Goal: Information Seeking & Learning: Learn about a topic

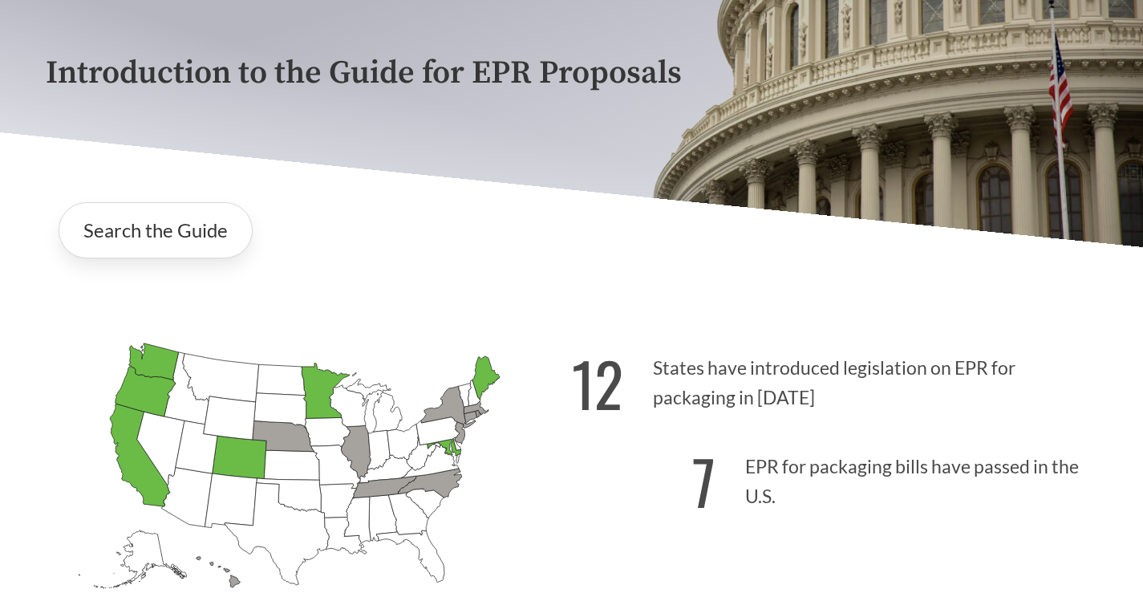
scroll to position [241, 0]
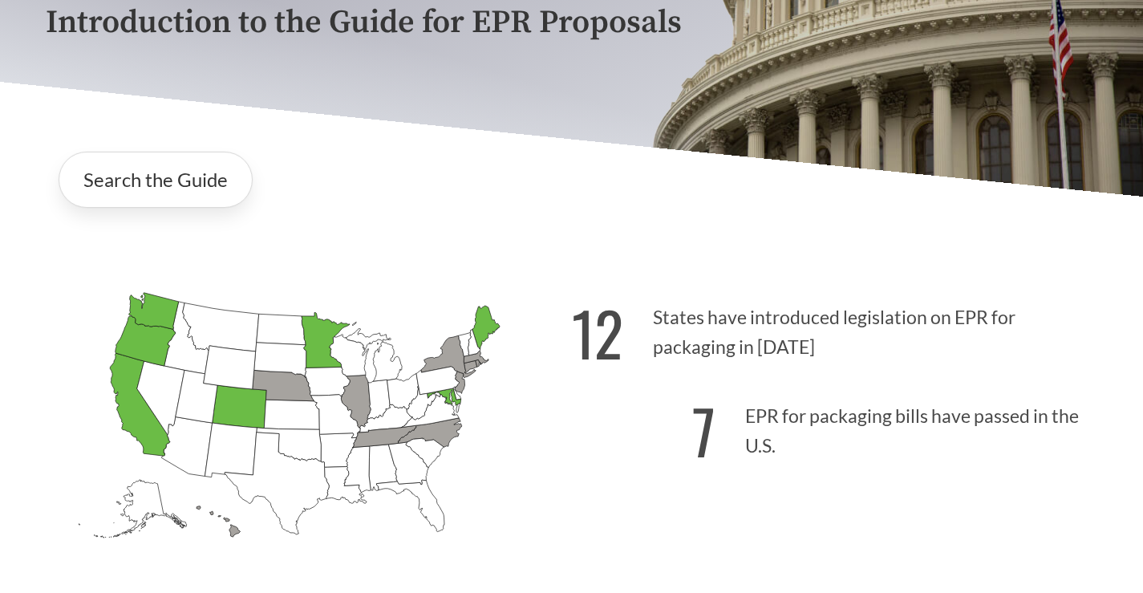
click at [246, 415] on icon "Colorado Passed: 1" at bounding box center [239, 406] width 55 height 43
click at [339, 341] on icon "Wisconsin Introduced:" at bounding box center [348, 355] width 38 height 42
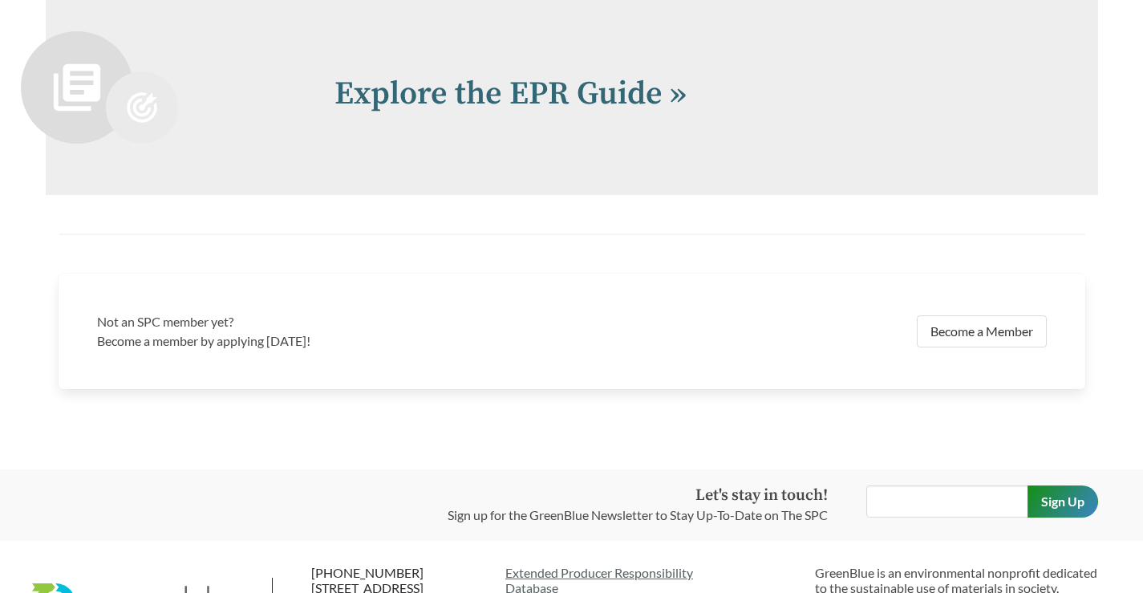
scroll to position [3581, 0]
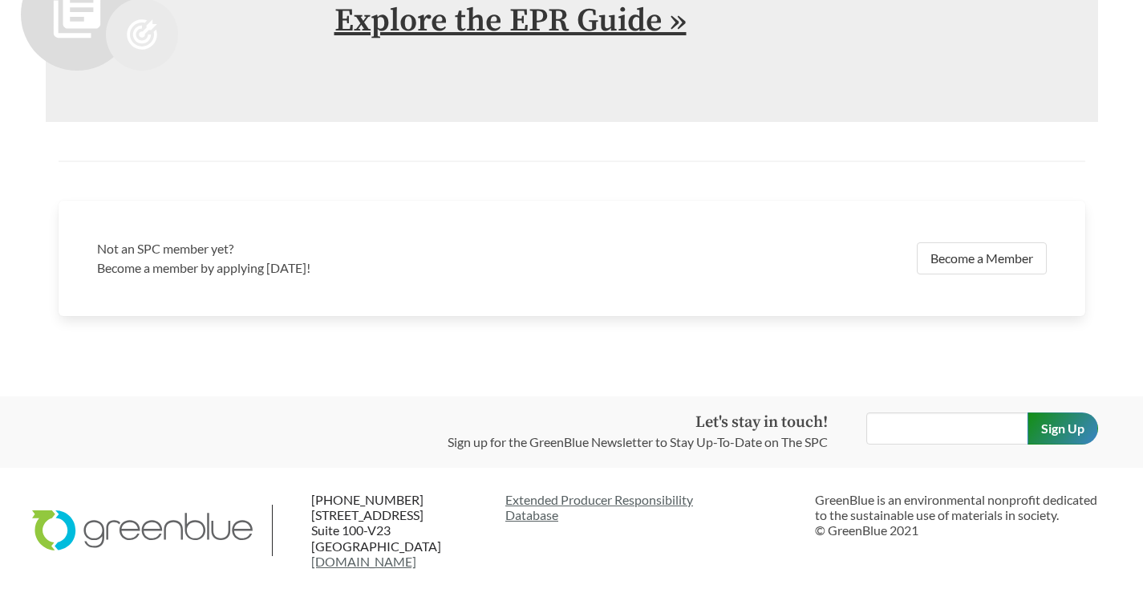
click at [564, 17] on link "Explore the EPR Guide »" at bounding box center [510, 21] width 352 height 40
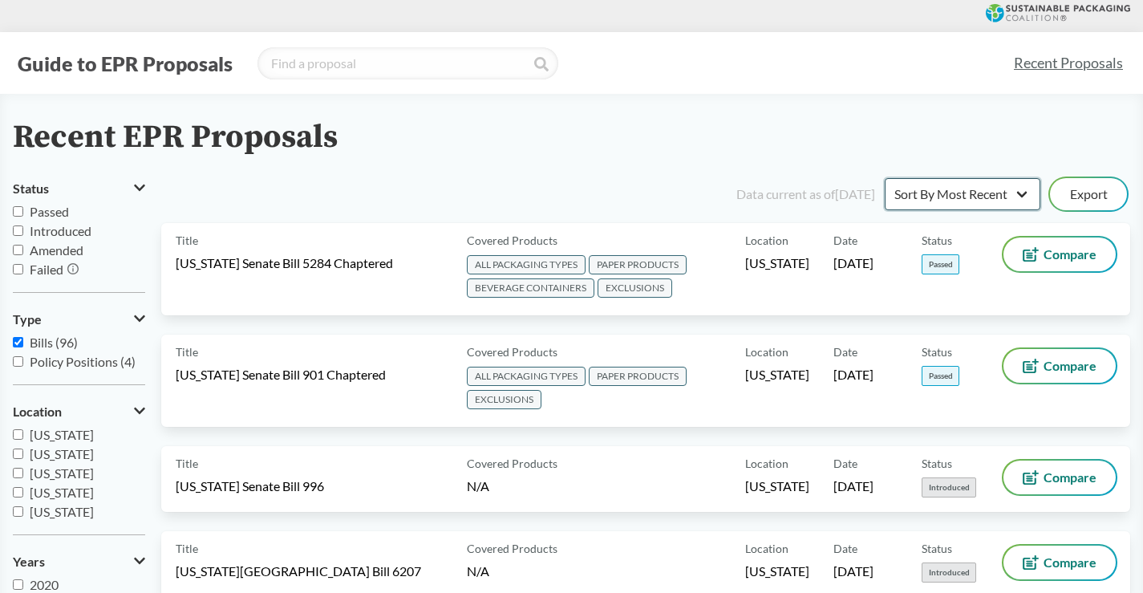
click at [1022, 192] on select "Sort By Most Recent Sort By Status" at bounding box center [962, 194] width 156 height 32
select select "Sort By Status"
click at [884, 178] on select "Sort By Most Recent Sort By Status" at bounding box center [962, 194] width 156 height 32
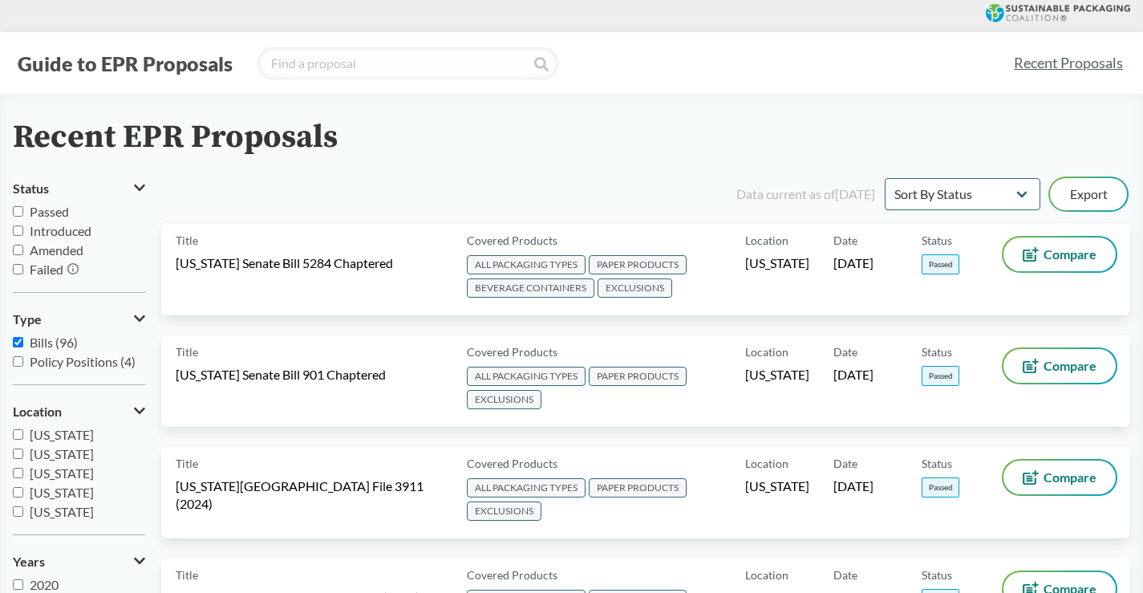
click at [21, 211] on input "Passed" at bounding box center [18, 211] width 10 height 10
checkbox input "true"
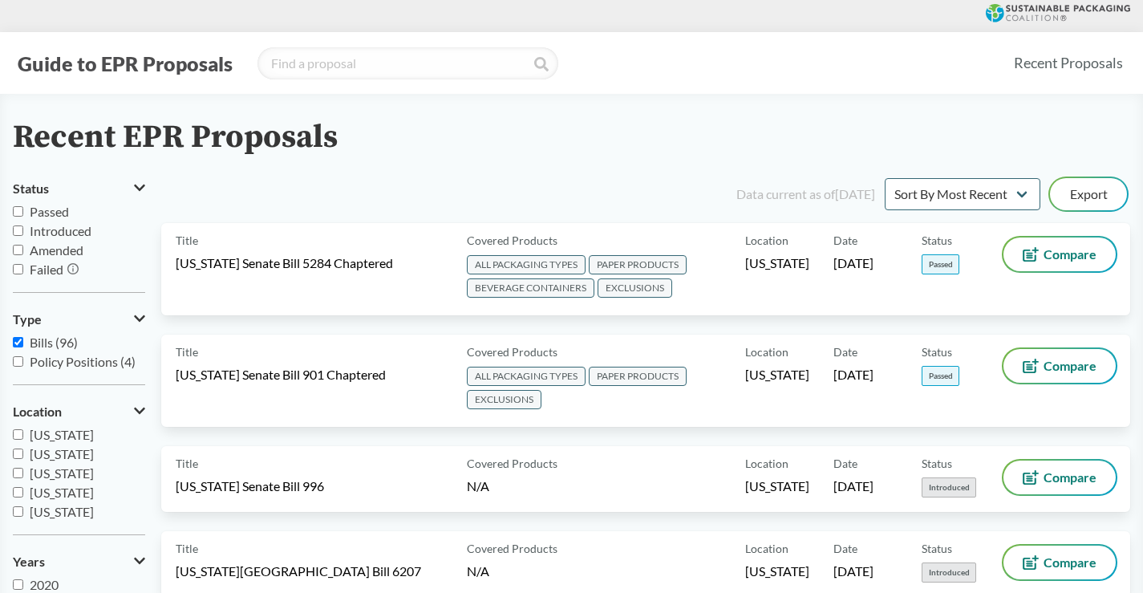
click at [17, 214] on input "Passed" at bounding box center [18, 211] width 10 height 10
checkbox input "true"
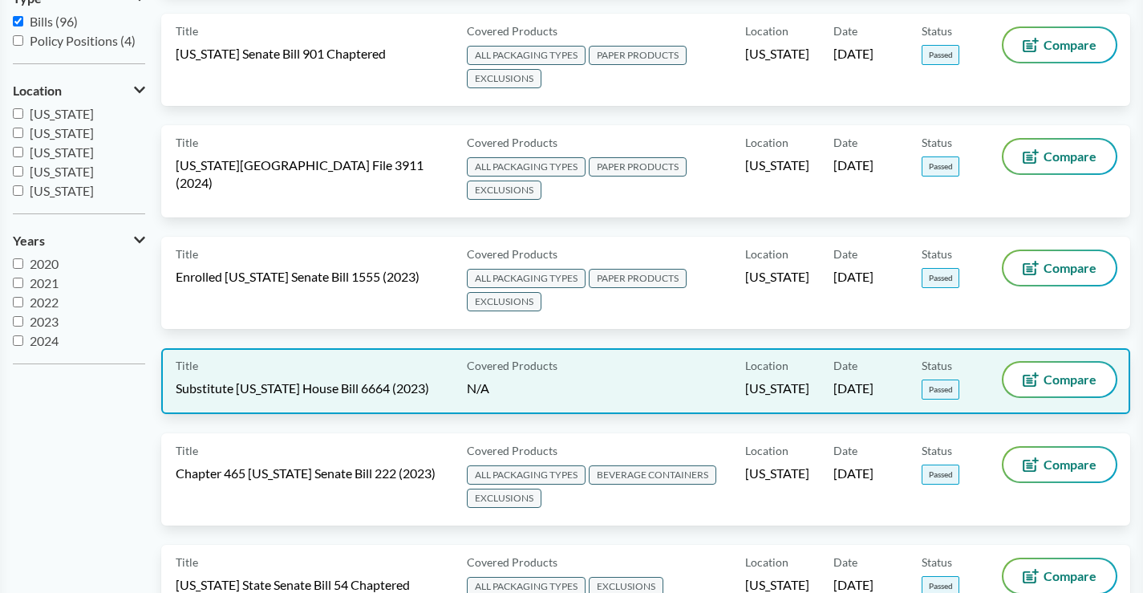
scroll to position [401, 0]
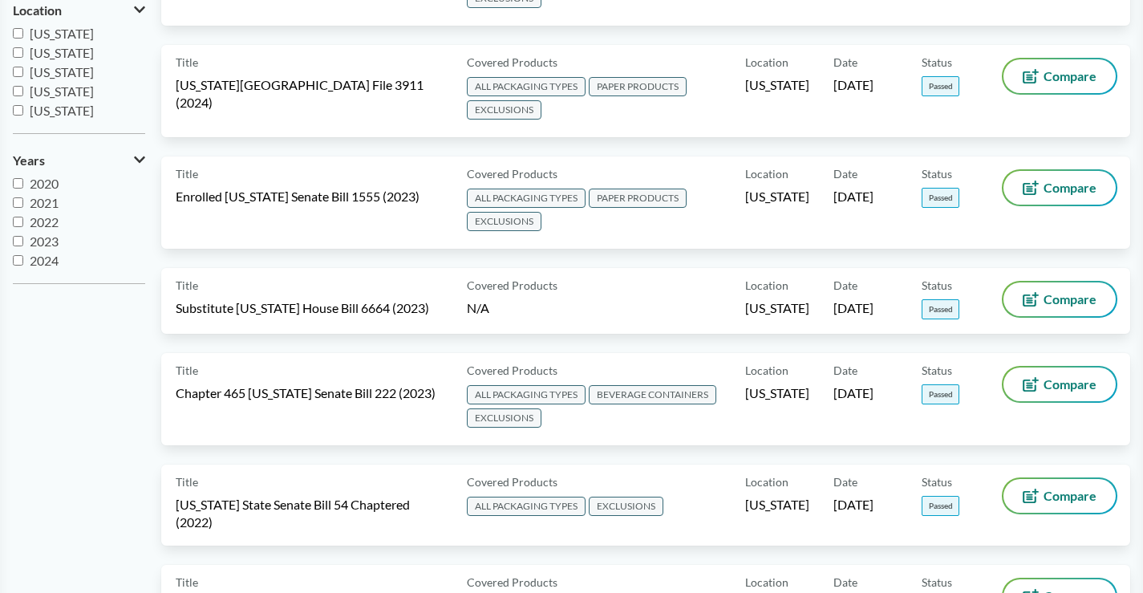
click at [107, 487] on aside "Status Passed Introduced Amended Failed Type Bills (96) Policy Positions (4) Lo…" at bounding box center [87, 367] width 148 height 1187
click at [108, 503] on aside "Status Passed Introduced Amended Failed Type Bills (96) Policy Positions (4) Lo…" at bounding box center [87, 367] width 148 height 1187
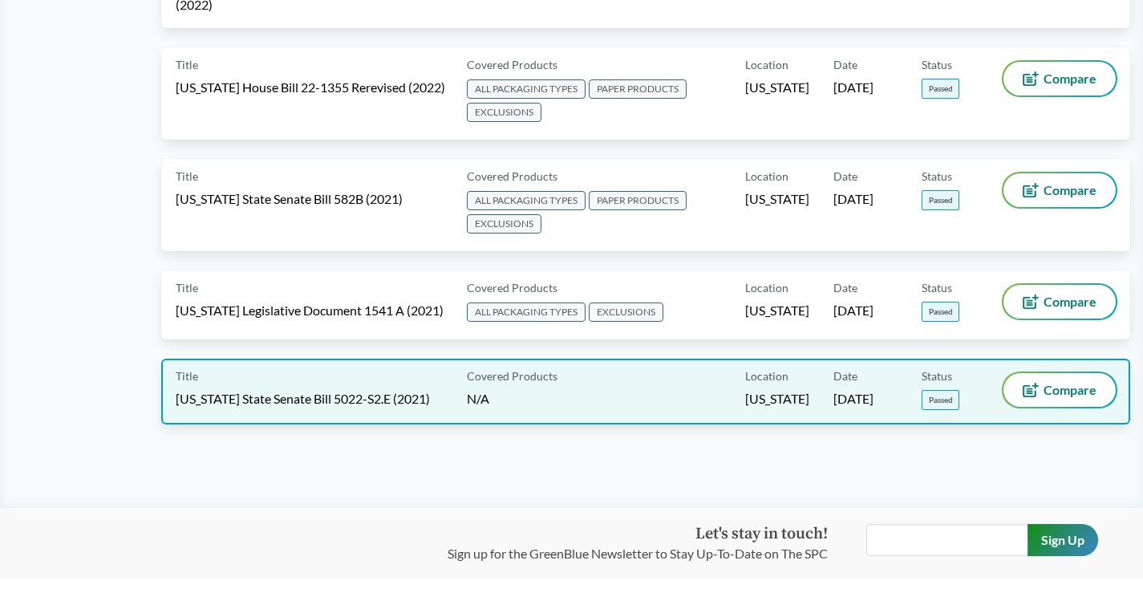
scroll to position [962, 0]
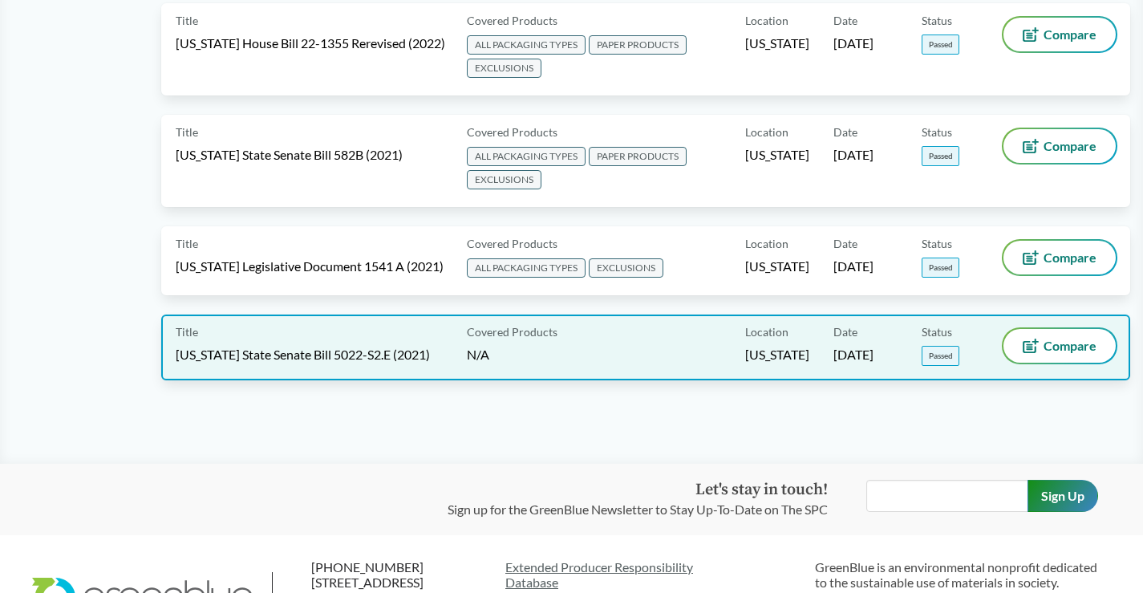
click at [332, 333] on div "Title Washington State Senate Bill 5022-S2.E (2021)" at bounding box center [318, 347] width 285 height 37
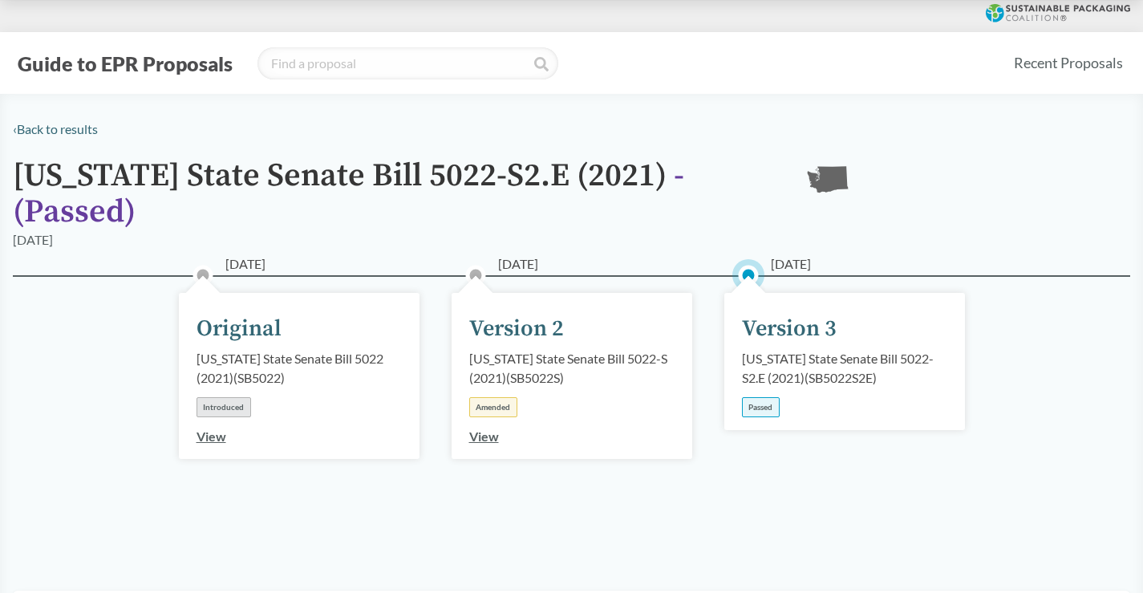
click at [207, 437] on link "View" at bounding box center [211, 435] width 30 height 15
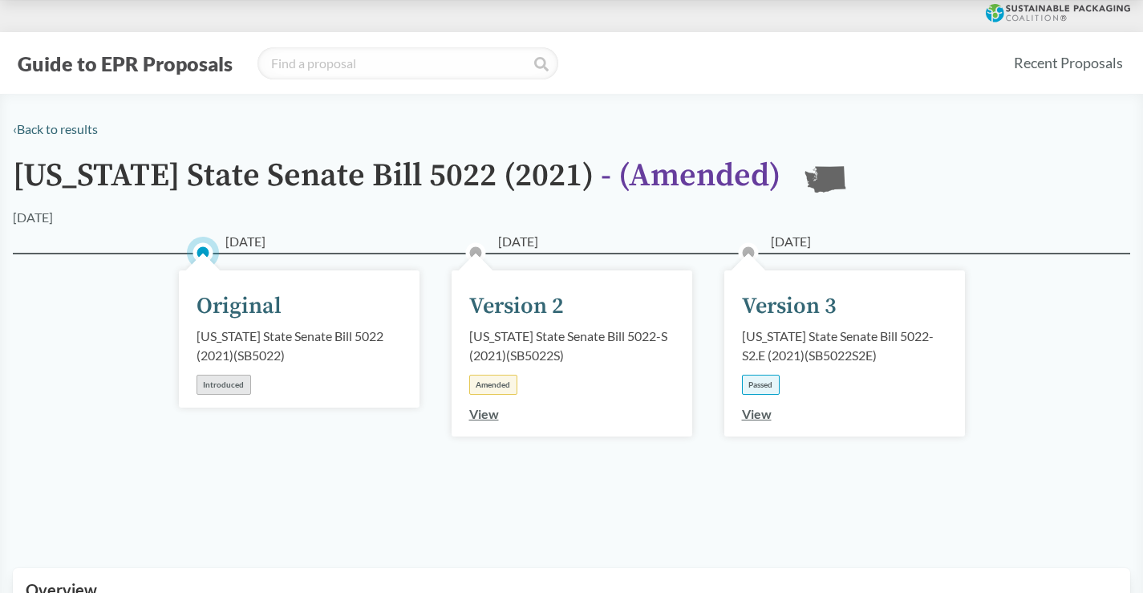
click at [761, 421] on link "View" at bounding box center [757, 413] width 30 height 15
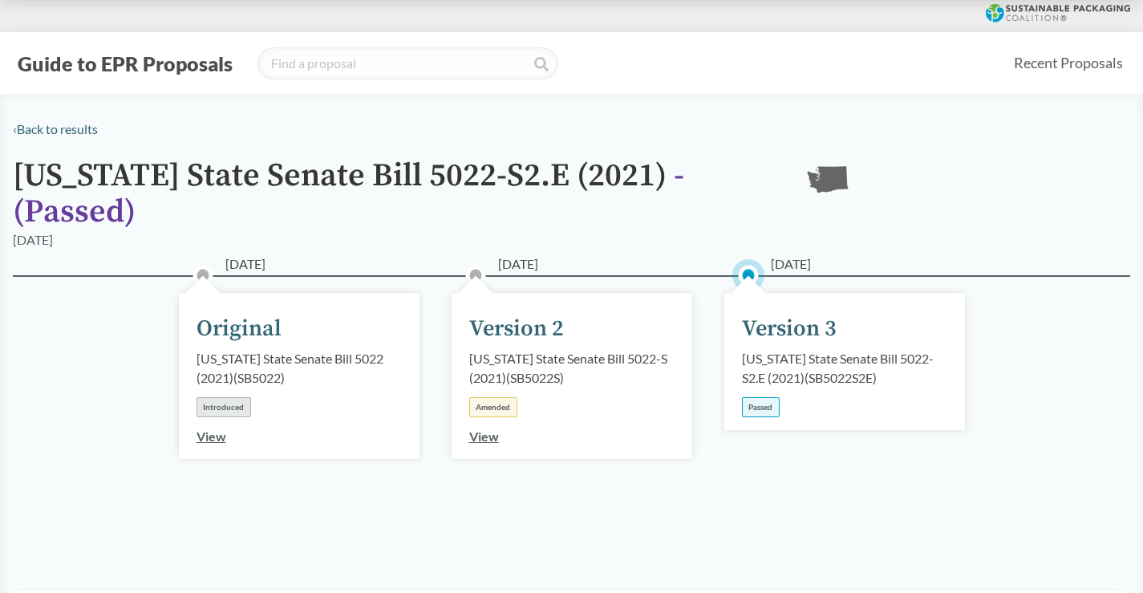
click at [763, 405] on div "Passed" at bounding box center [761, 407] width 38 height 20
click at [783, 332] on div "Version 3" at bounding box center [789, 329] width 95 height 34
click at [747, 270] on circle at bounding box center [748, 275] width 16 height 16
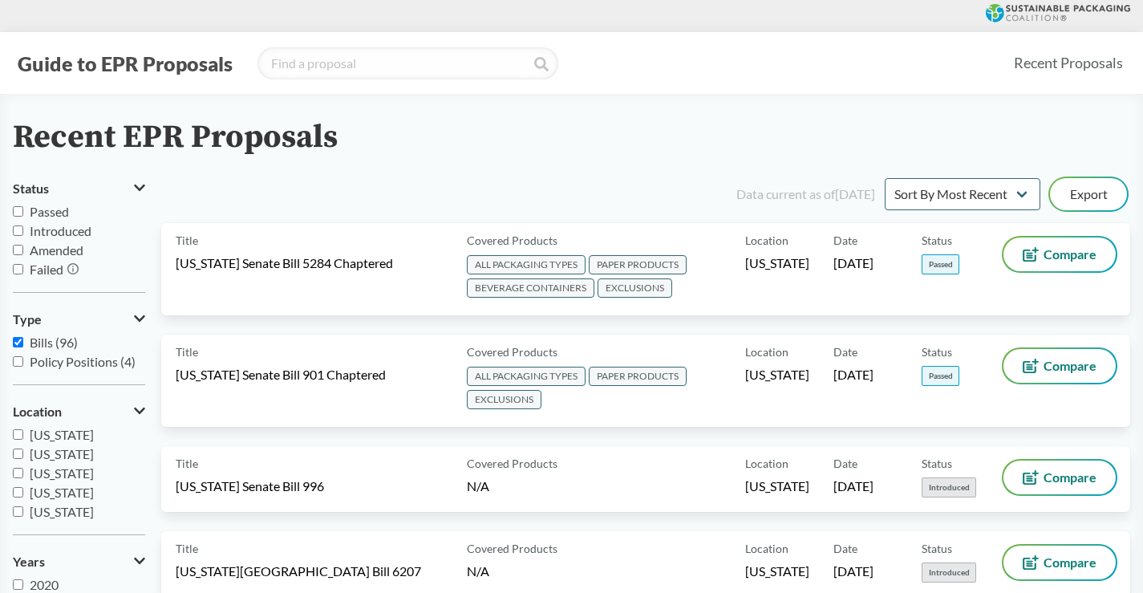
click at [19, 210] on input "Passed" at bounding box center [18, 211] width 10 height 10
checkbox input "true"
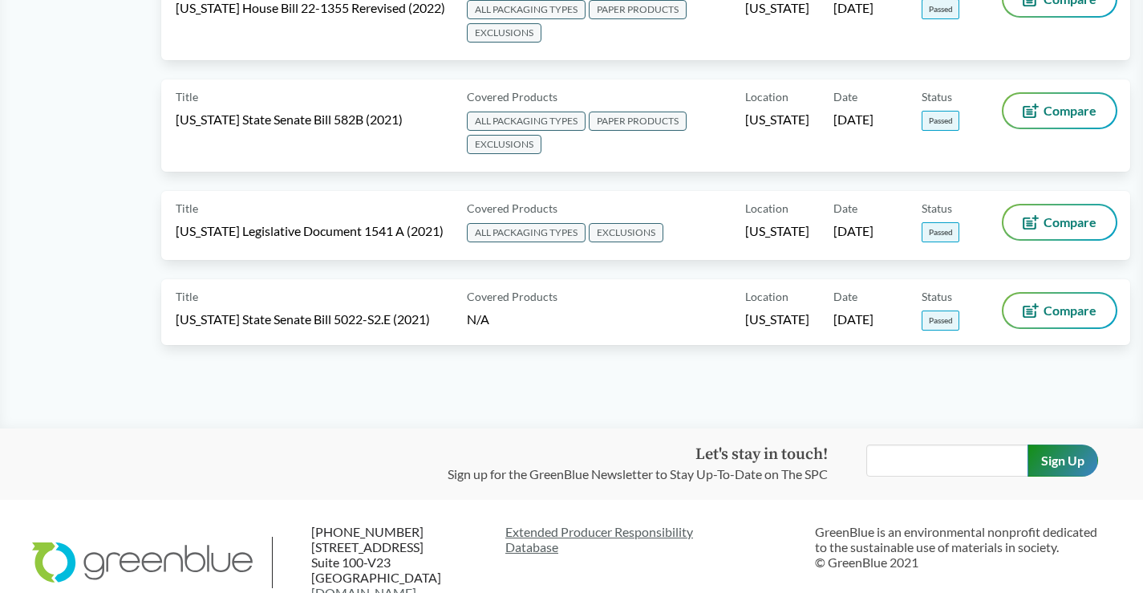
scroll to position [1017, 0]
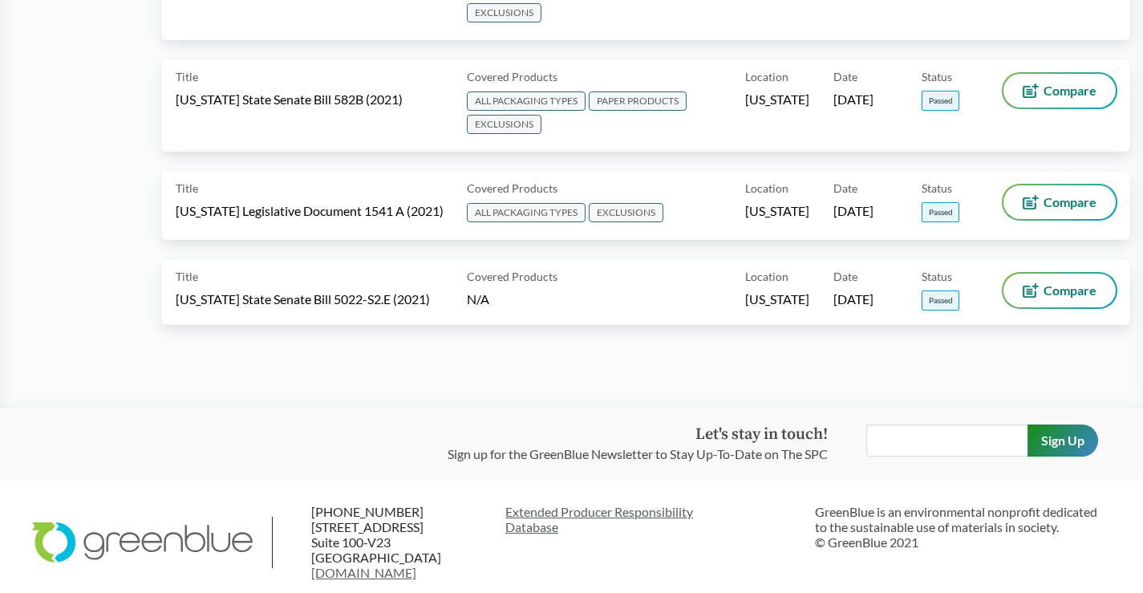
click at [154, 409] on div "Let's stay in touch! Sign up for the GreenBlue Newsletter to Stay Up-To-Date on…" at bounding box center [571, 443] width 1143 height 71
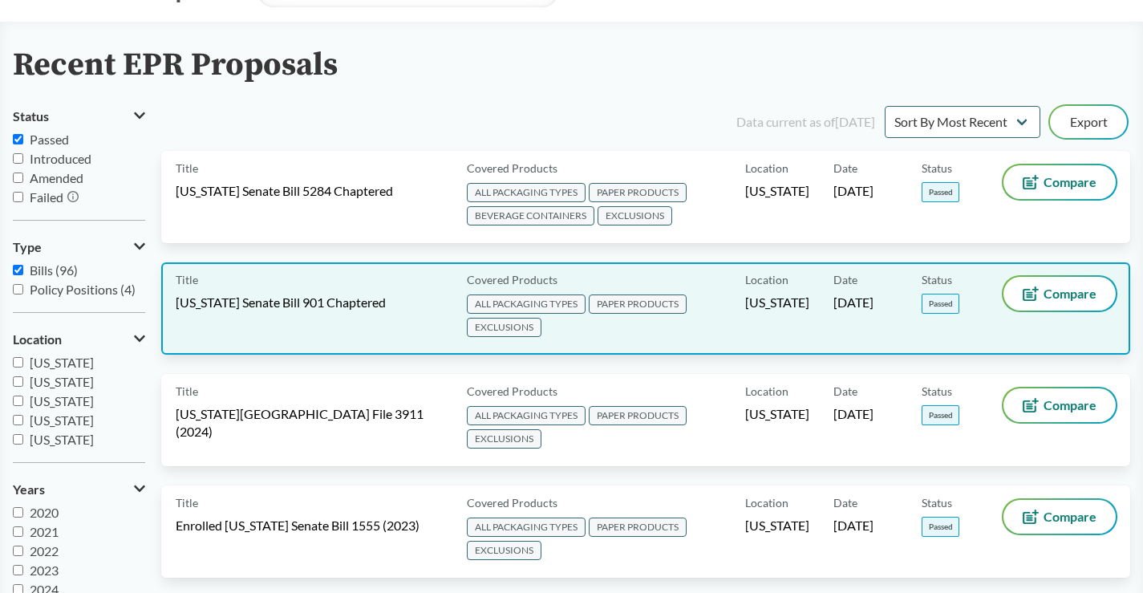
scroll to position [55, 0]
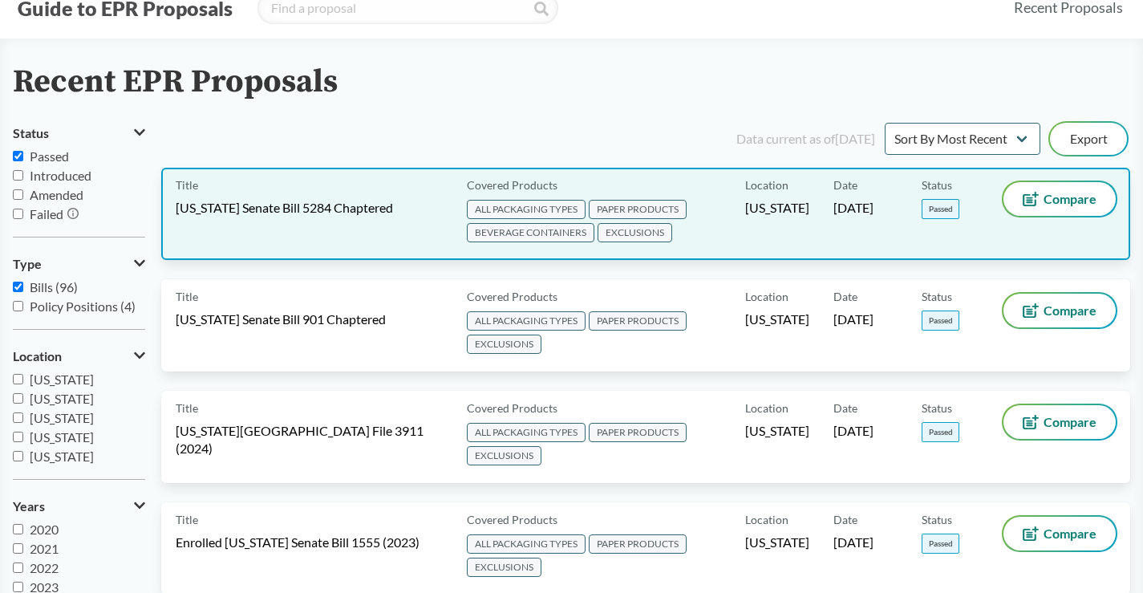
click at [358, 207] on span "[US_STATE] Senate Bill 5284 Chaptered" at bounding box center [284, 208] width 217 height 18
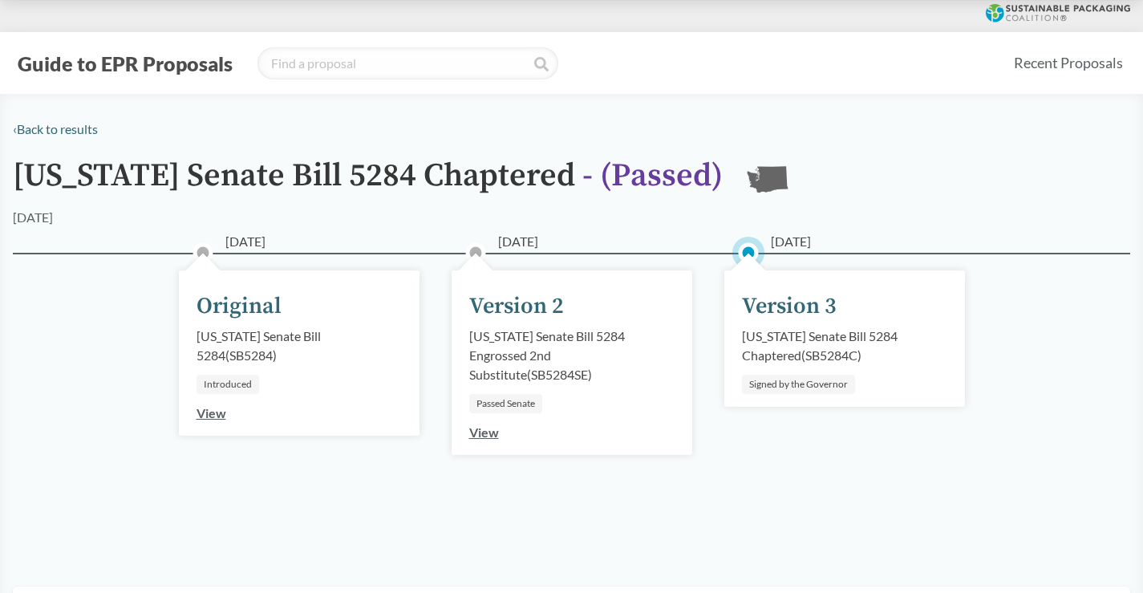
click at [790, 309] on div "Version 3" at bounding box center [789, 306] width 95 height 34
click at [780, 392] on div "Signed by the Governor" at bounding box center [798, 383] width 113 height 19
click at [782, 385] on div "Signed by the Governor" at bounding box center [798, 383] width 113 height 19
click at [484, 428] on link "View" at bounding box center [484, 431] width 30 height 15
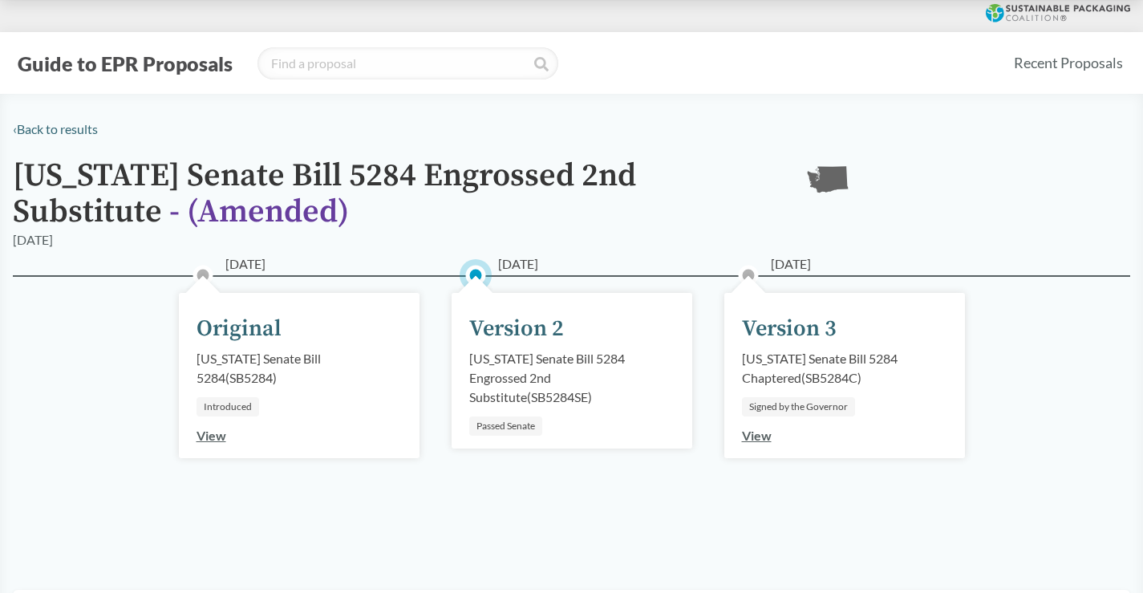
click at [798, 333] on div "Version 3" at bounding box center [789, 329] width 95 height 34
click at [754, 435] on link "View" at bounding box center [757, 434] width 30 height 15
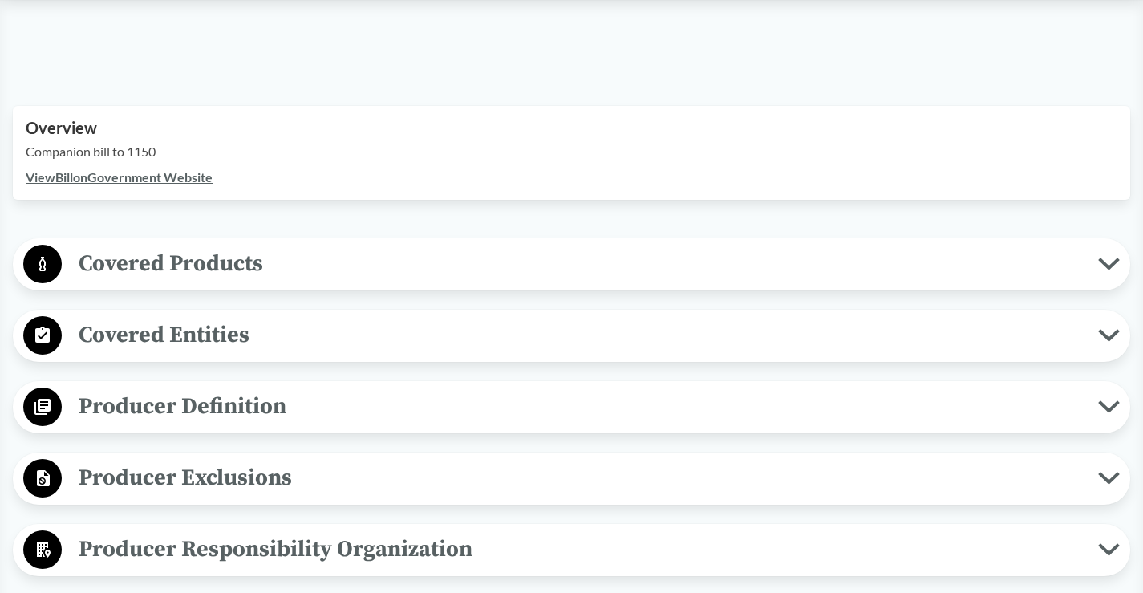
scroll to position [481, 0]
click at [1110, 259] on icon at bounding box center [1109, 263] width 22 height 13
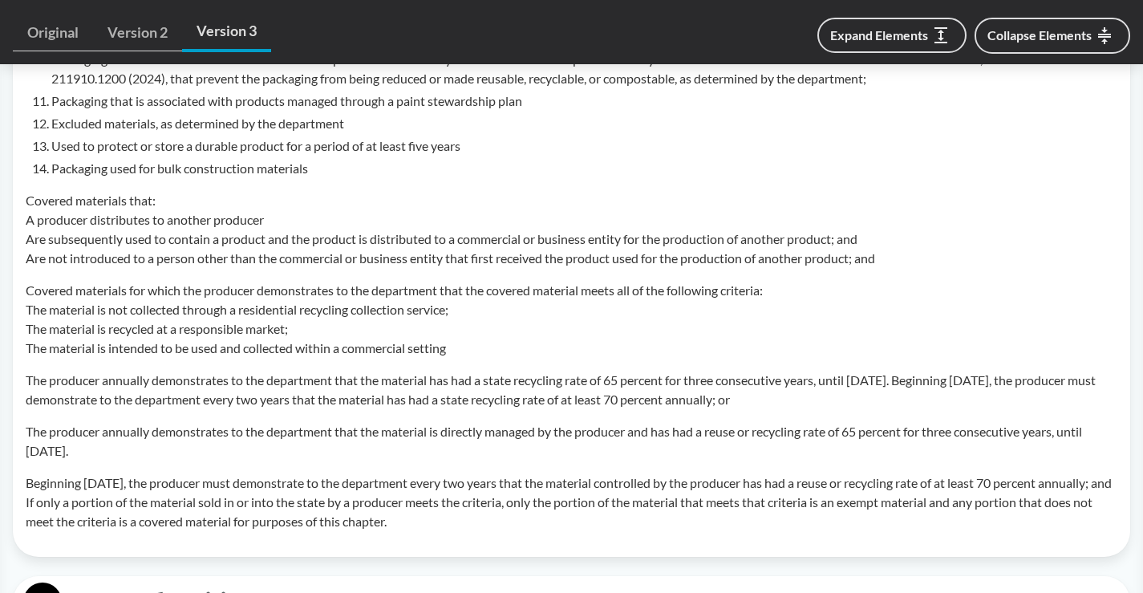
scroll to position [1684, 0]
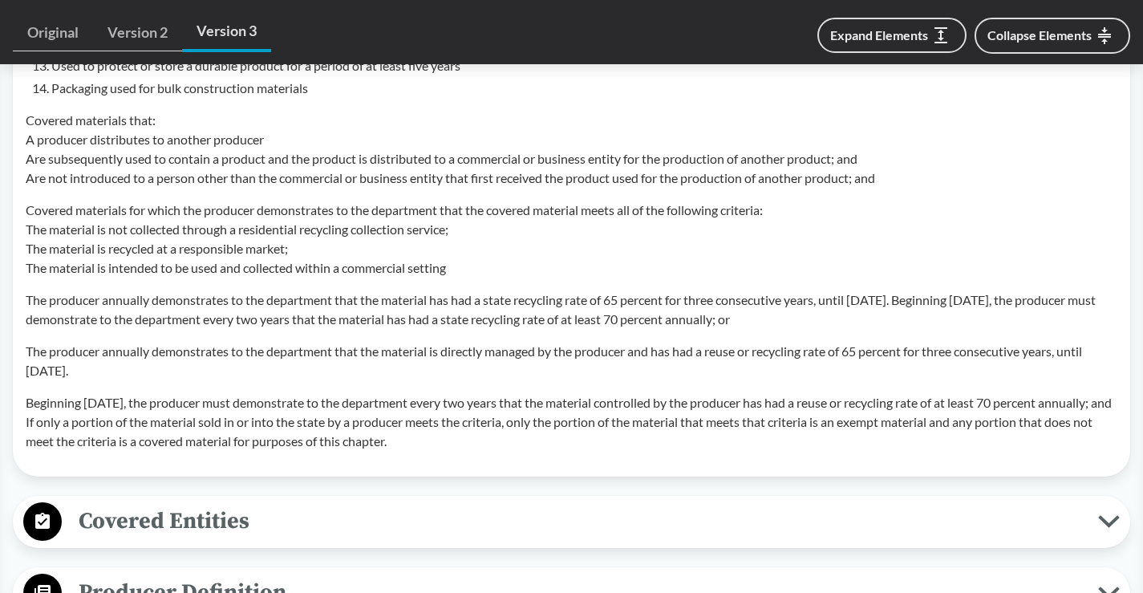
click at [477, 342] on p "The producer annually demonstrates to the department that the material is direc…" at bounding box center [571, 361] width 1091 height 38
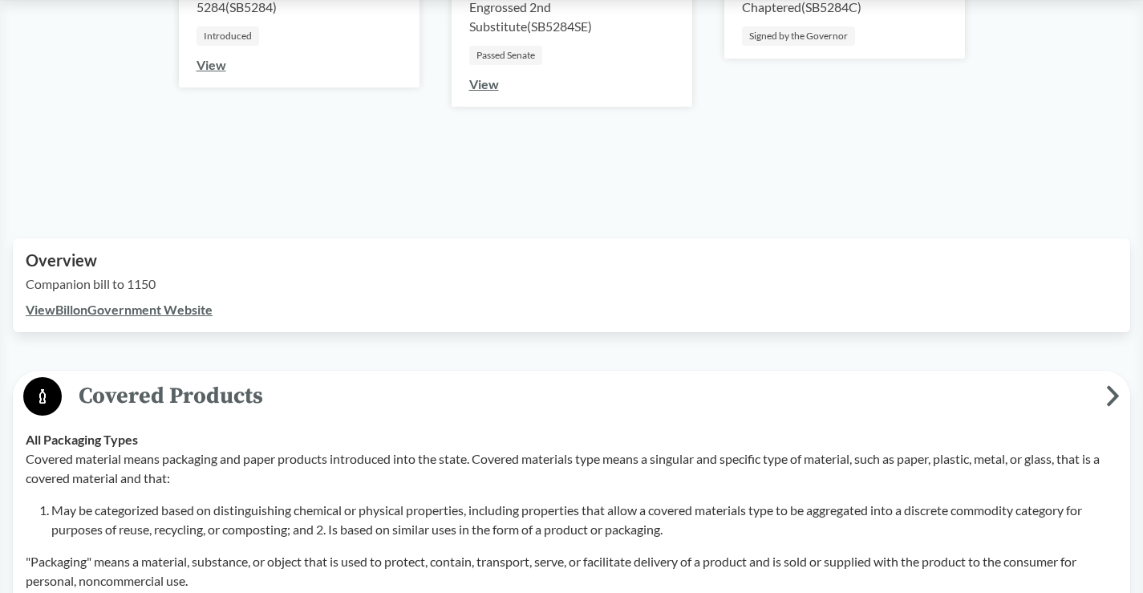
scroll to position [0, 0]
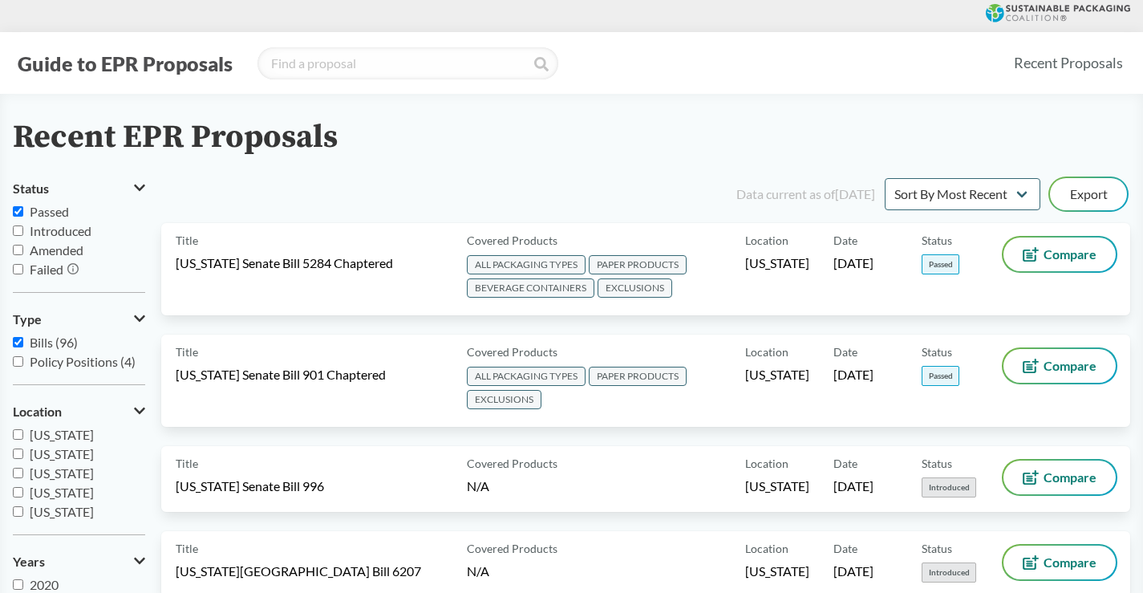
click at [18, 212] on input "Passed" at bounding box center [18, 211] width 10 height 10
click at [18, 211] on input "Passed" at bounding box center [18, 211] width 10 height 10
checkbox input "true"
click at [18, 212] on input "Passed" at bounding box center [18, 211] width 10 height 10
checkbox input "true"
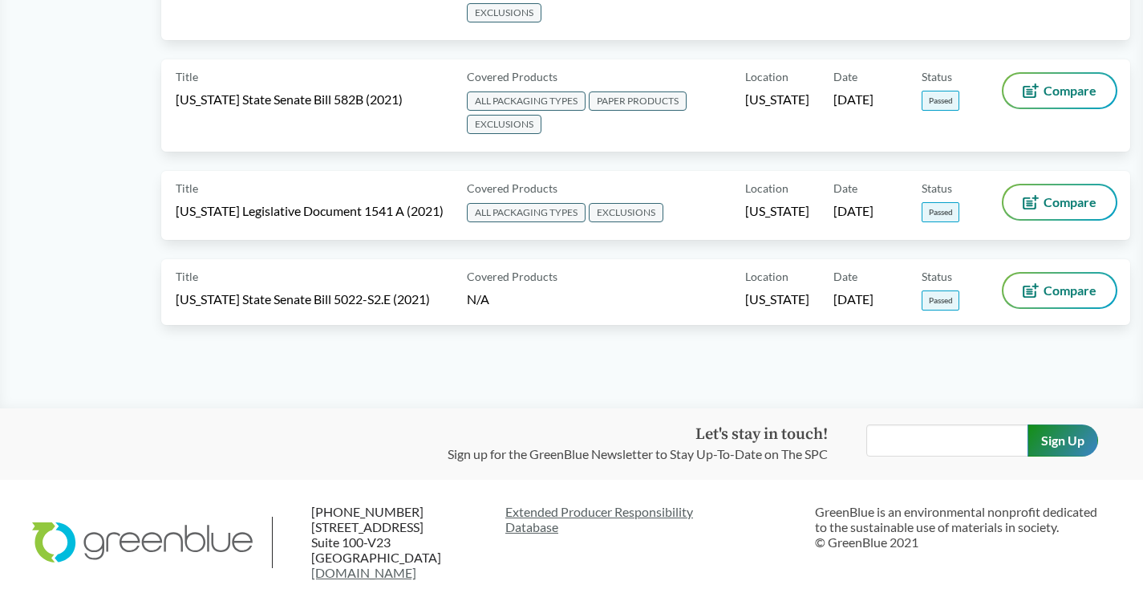
scroll to position [937, 0]
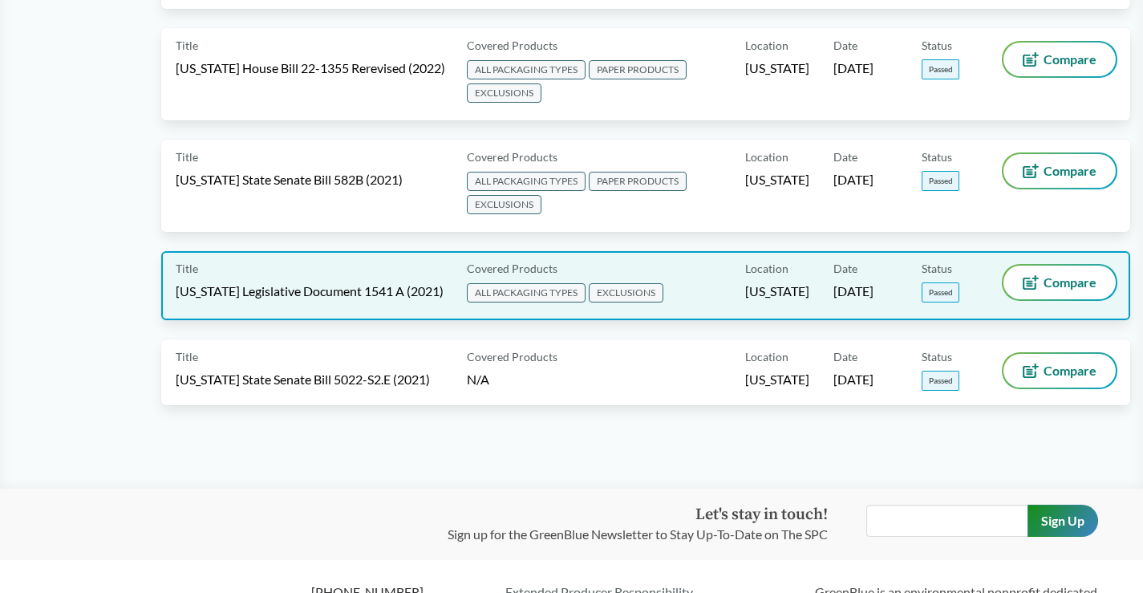
click at [280, 282] on span "[US_STATE] Legislative Document 1541 A (2021)" at bounding box center [310, 291] width 268 height 18
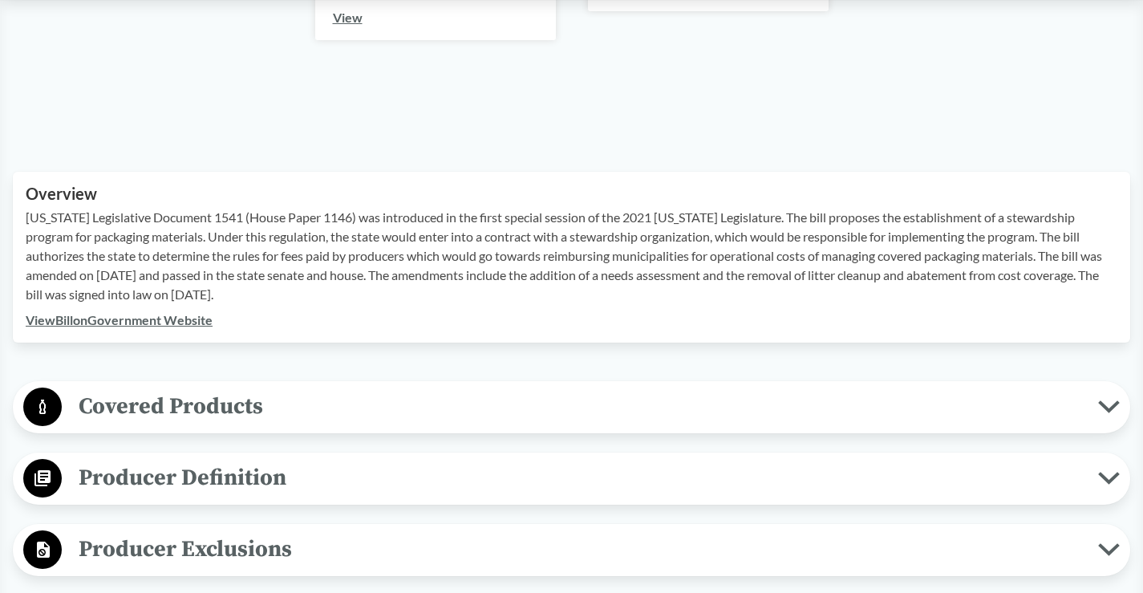
scroll to position [481, 0]
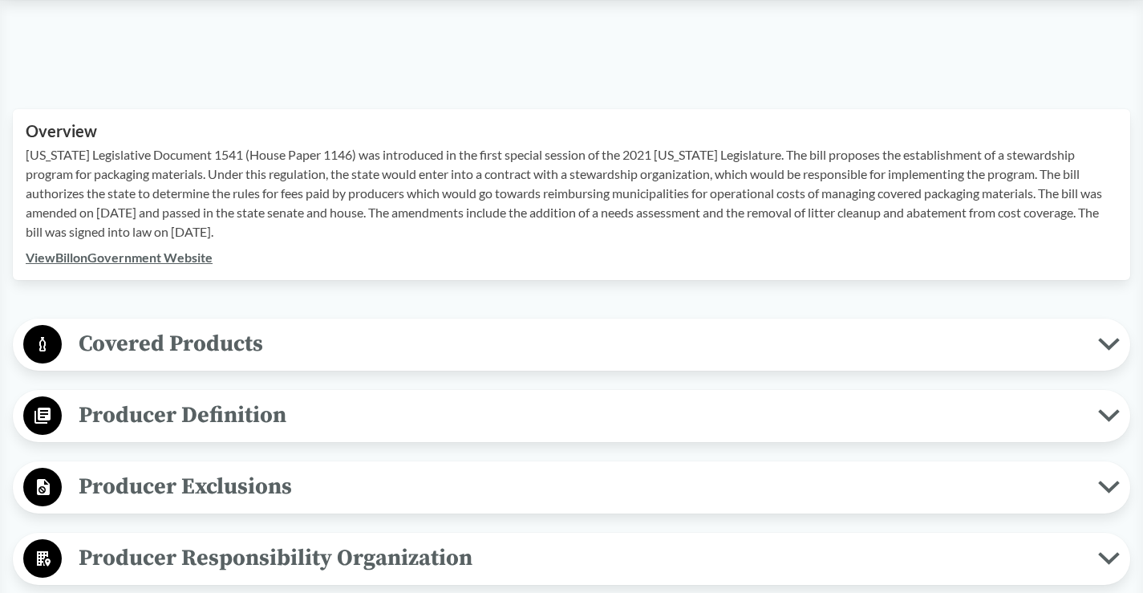
click at [1105, 338] on icon at bounding box center [1109, 344] width 22 height 13
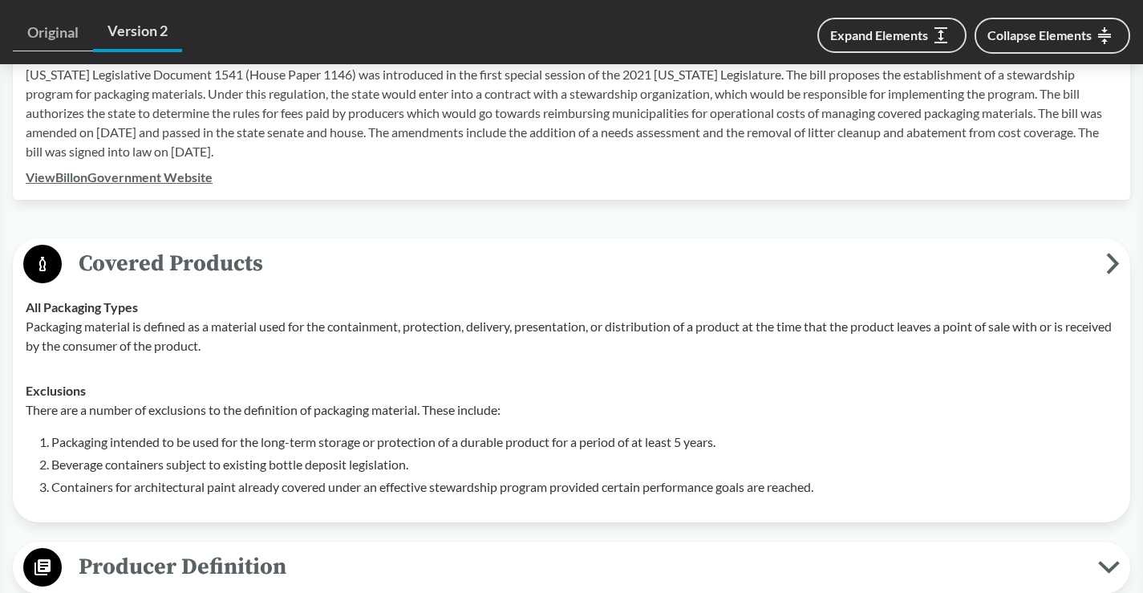
scroll to position [641, 0]
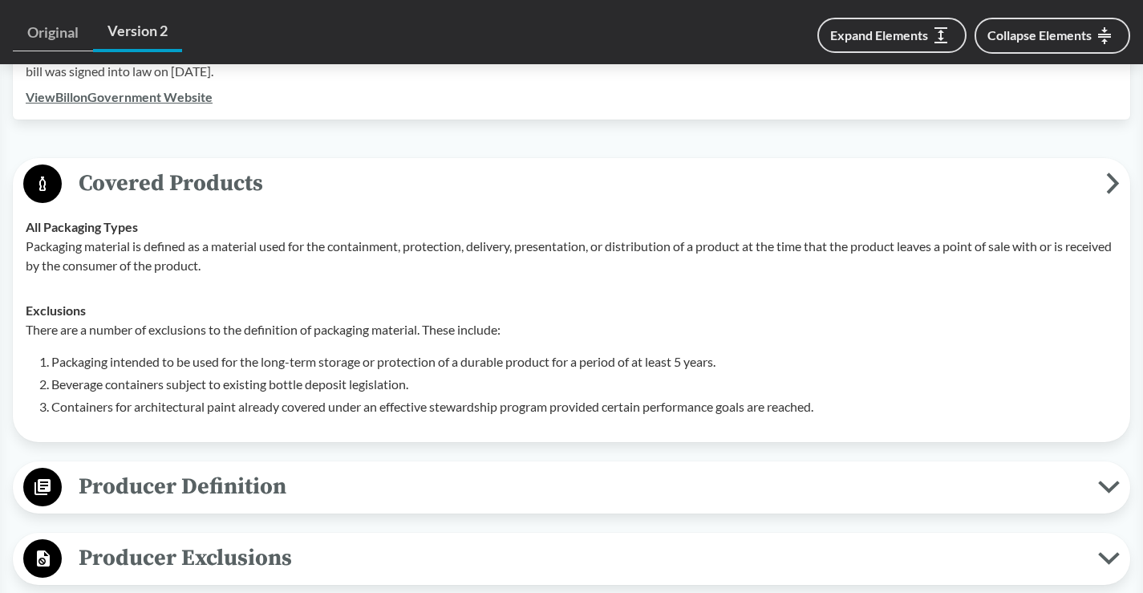
click at [1108, 480] on icon at bounding box center [1109, 486] width 22 height 13
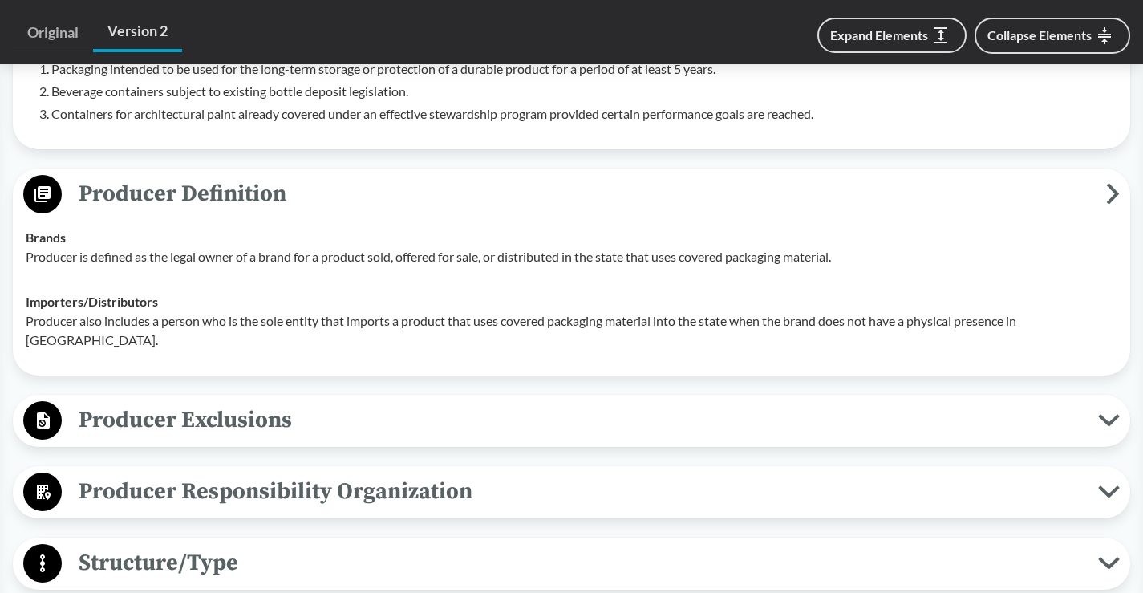
scroll to position [962, 0]
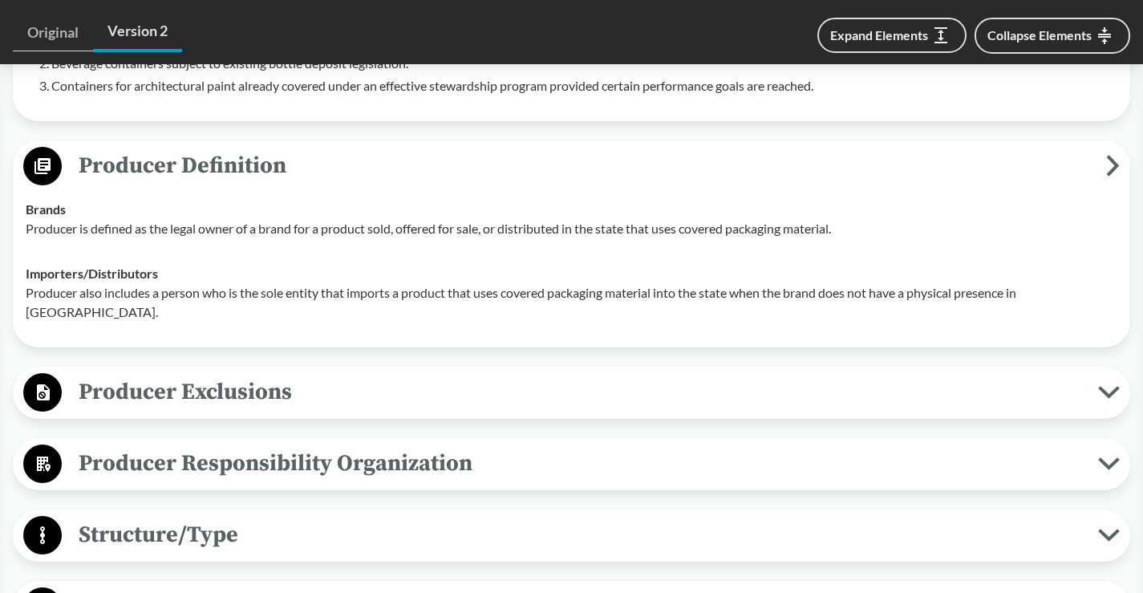
drag, startPoint x: 1106, startPoint y: 435, endPoint x: 1096, endPoint y: 432, distance: 10.7
click at [1106, 457] on icon at bounding box center [1109, 463] width 22 height 13
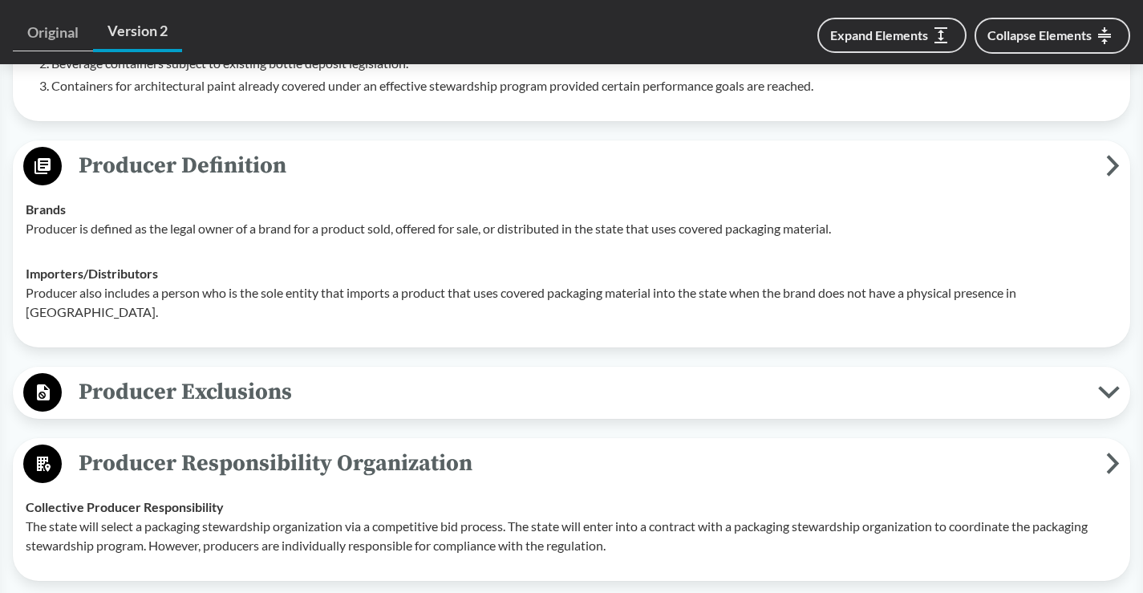
scroll to position [1042, 0]
